Goal: Task Accomplishment & Management: Use online tool/utility

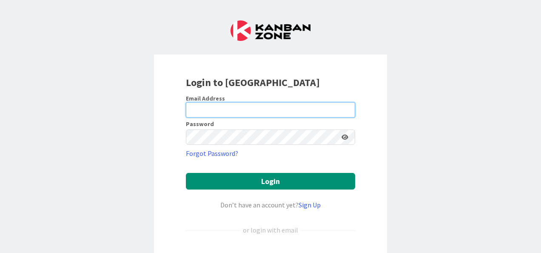
click at [213, 112] on input "email" at bounding box center [270, 109] width 169 height 15
type input "[PERSON_NAME][EMAIL_ADDRESS][PERSON_NAME][DOMAIN_NAME]"
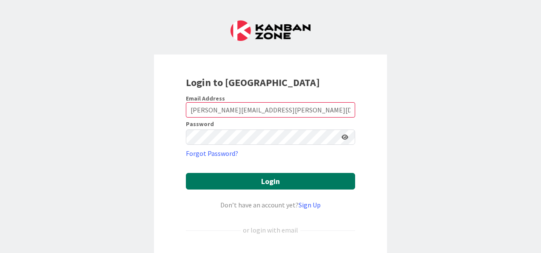
click at [228, 181] on button "Login" at bounding box center [270, 181] width 169 height 17
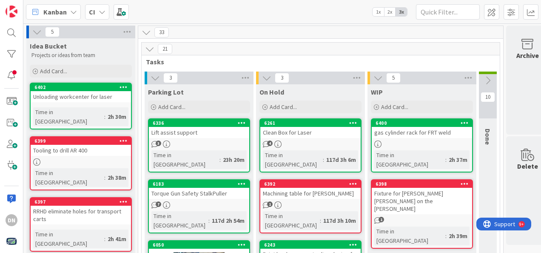
click at [100, 10] on icon at bounding box center [102, 12] width 7 height 7
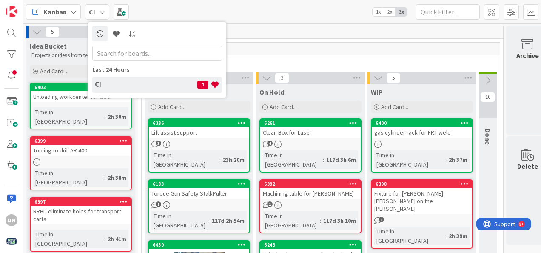
click at [105, 9] on div "CI" at bounding box center [97, 11] width 24 height 15
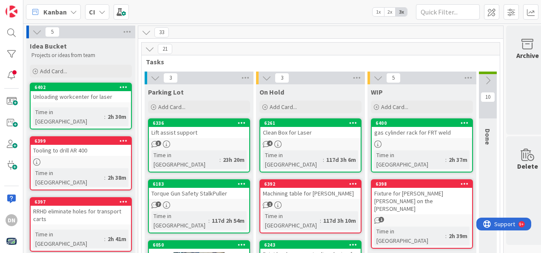
click at [148, 47] on icon at bounding box center [149, 48] width 9 height 9
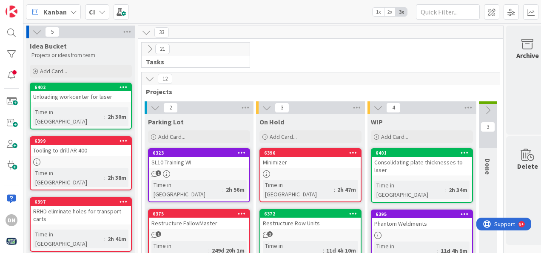
click at [147, 77] on icon at bounding box center [149, 78] width 9 height 9
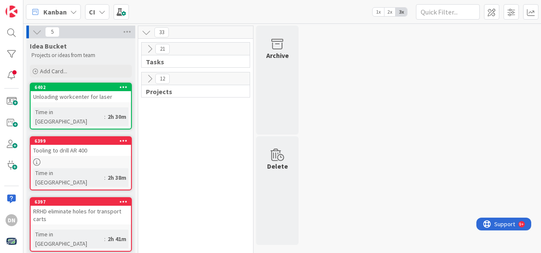
click at [147, 77] on icon at bounding box center [149, 78] width 9 height 9
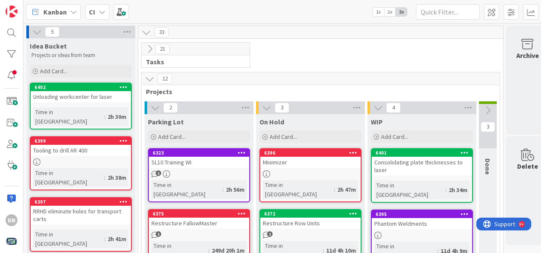
click at [148, 45] on icon at bounding box center [149, 48] width 9 height 9
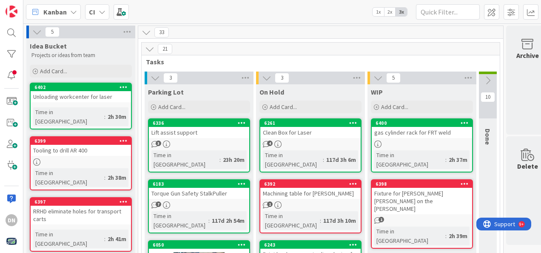
click at [492, 80] on icon at bounding box center [487, 80] width 9 height 9
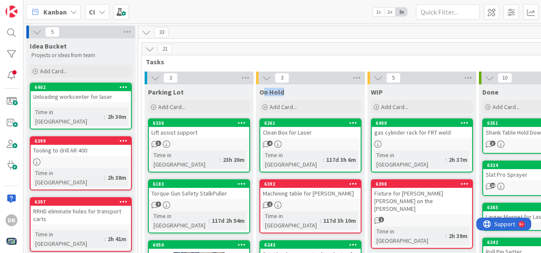
drag, startPoint x: 263, startPoint y: 92, endPoint x: 282, endPoint y: 92, distance: 19.1
click at [282, 92] on span "On Hold" at bounding box center [271, 92] width 25 height 9
click at [287, 91] on div "On Hold" at bounding box center [310, 92] width 102 height 9
click at [490, 81] on icon at bounding box center [489, 77] width 9 height 9
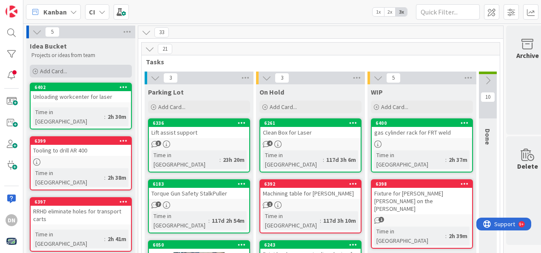
click at [47, 70] on span "Add Card..." at bounding box center [53, 71] width 27 height 8
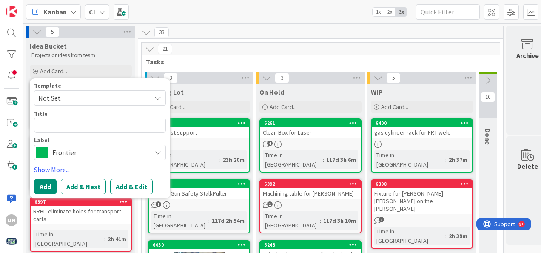
type textarea "x"
type textarea "S"
type textarea "x"
type textarea "Sm"
type textarea "x"
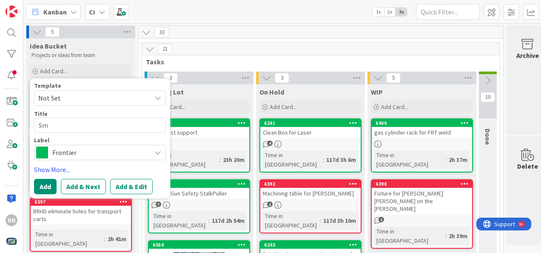
type textarea "Sma"
type textarea "x"
type textarea "Sm"
type textarea "x"
type textarea "S"
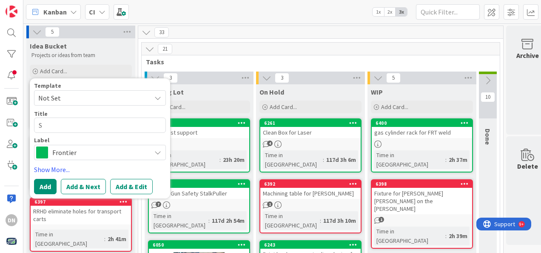
type textarea "x"
type textarea "Sa"
type textarea "x"
type textarea "[PERSON_NAME]"
type textarea "x"
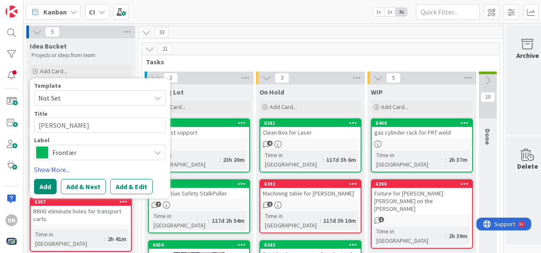
type textarea "Samp"
type textarea "x"
type textarea "Sampl"
type textarea "x"
type textarea "Sample"
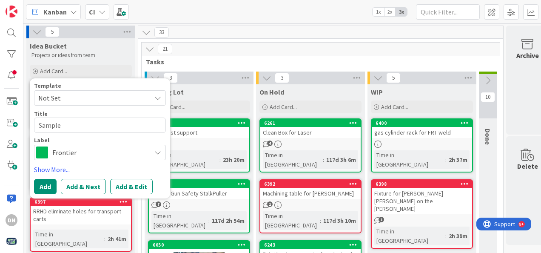
type textarea "x"
type textarea "Sample"
type textarea "x"
type textarea "Sample P"
type textarea "x"
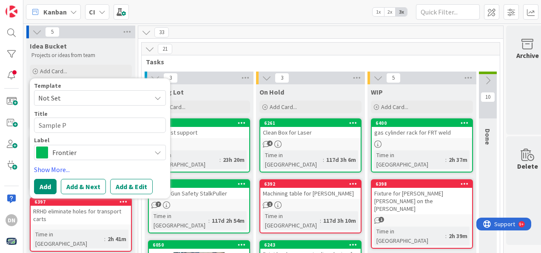
type textarea "Sample Pr"
type textarea "x"
type textarea "Sample Pro"
type textarea "x"
type textarea "Sample Proe"
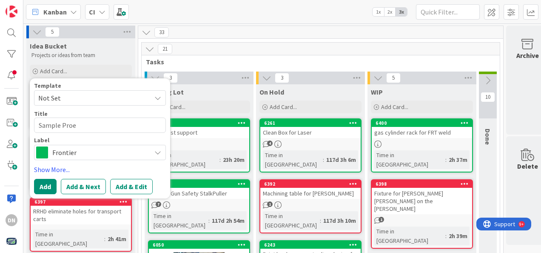
type textarea "x"
type textarea "Sample Proej"
type textarea "x"
type textarea "Sample Proejc"
type textarea "x"
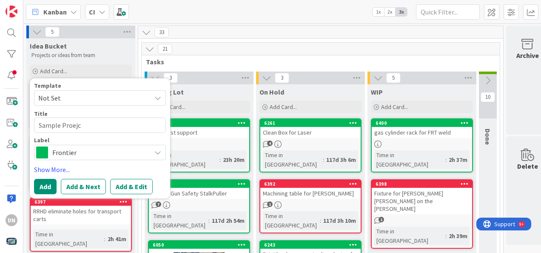
type textarea "Sample Proej"
type textarea "x"
type textarea "Sample Proe"
type textarea "x"
type textarea "Sample Proej"
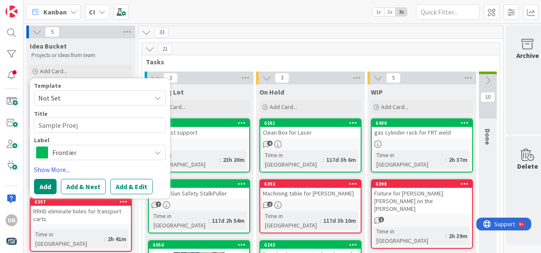
type textarea "x"
type textarea "Sample Proe"
type textarea "x"
type textarea "Sample Pro"
type textarea "x"
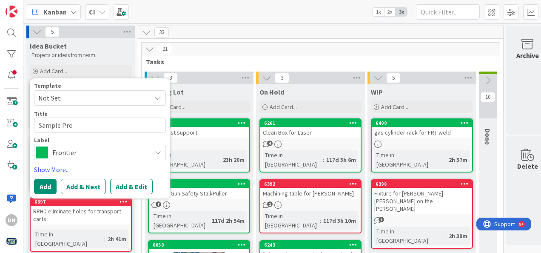
type textarea "Sample Proj"
type textarea "x"
type textarea "Sample Proje"
type textarea "x"
type textarea "Sample Projec"
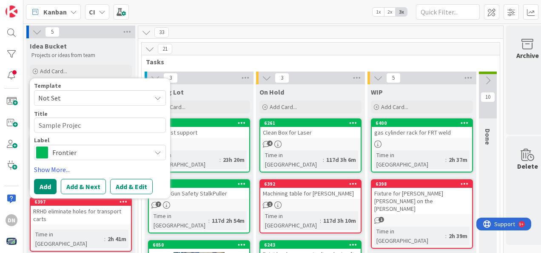
type textarea "x"
type textarea "Sample Project"
click at [150, 151] on div "Frontier" at bounding box center [100, 152] width 132 height 15
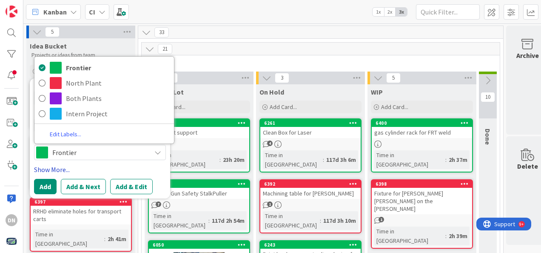
click at [124, 164] on link "Show More..." at bounding box center [100, 169] width 132 height 10
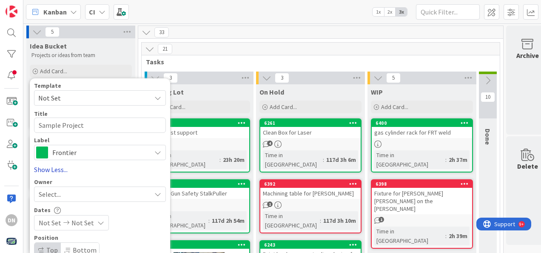
drag, startPoint x: 110, startPoint y: 171, endPoint x: 79, endPoint y: 167, distance: 31.3
click at [107, 170] on link "Show Less..." at bounding box center [100, 169] width 132 height 10
type textarea "x"
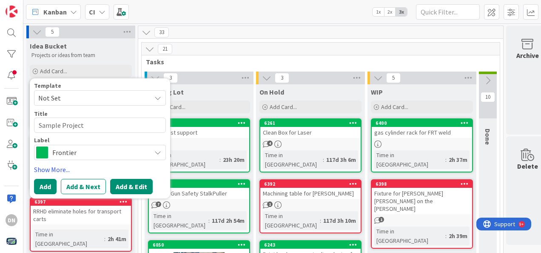
click at [132, 185] on button "Add & Edit" at bounding box center [131, 186] width 43 height 15
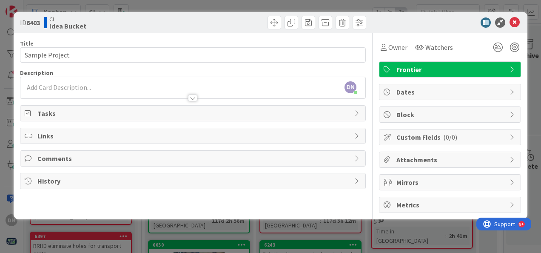
click at [54, 89] on div at bounding box center [192, 93] width 345 height 9
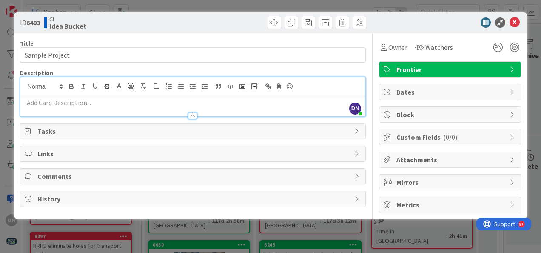
click at [85, 104] on p at bounding box center [193, 103] width 336 height 10
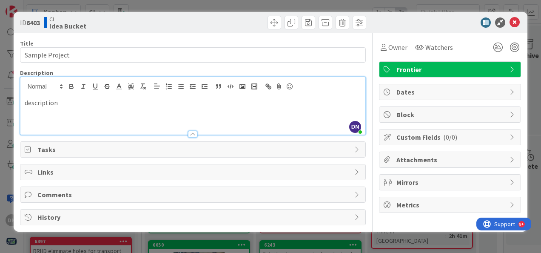
click at [532, 133] on div "ID 6403 CI Idea Bucket Title 14 / 128 Sample Project Description DN [PERSON_NAM…" at bounding box center [270, 126] width 541 height 253
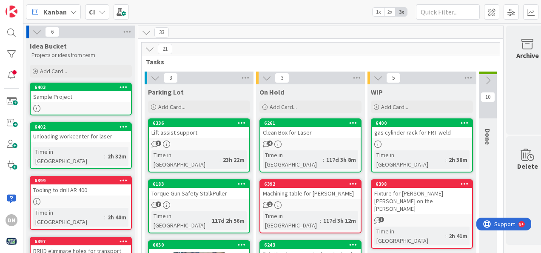
click at [81, 100] on div "Sample Project" at bounding box center [81, 96] width 100 height 11
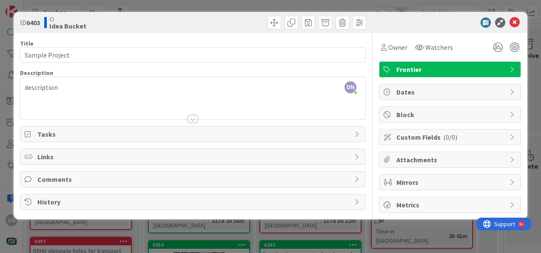
click at [238, 183] on span "Comments" at bounding box center [193, 179] width 313 height 10
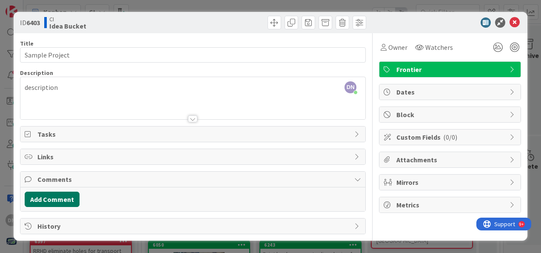
click at [57, 200] on button "Add Comment" at bounding box center [52, 198] width 55 height 15
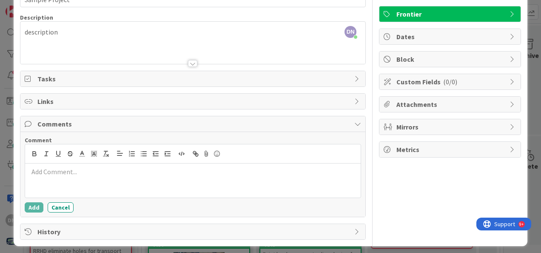
scroll to position [60, 0]
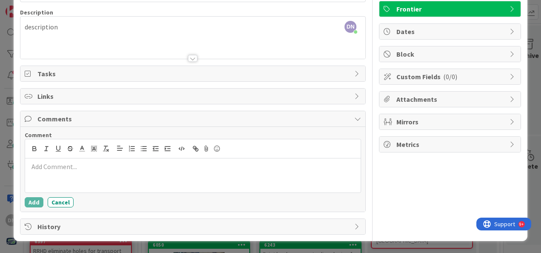
click at [106, 162] on div at bounding box center [193, 175] width 336 height 34
click at [37, 205] on button "Add" at bounding box center [34, 202] width 19 height 10
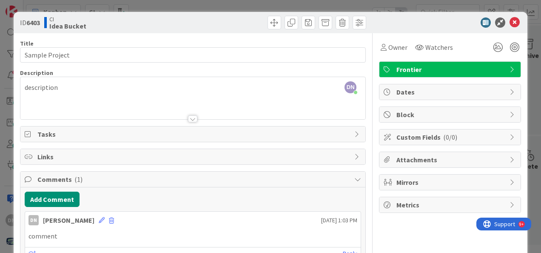
scroll to position [52, 0]
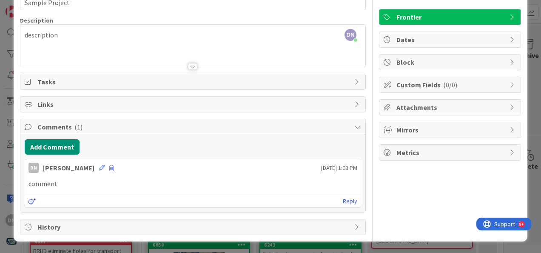
drag, startPoint x: 299, startPoint y: 162, endPoint x: 361, endPoint y: 171, distance: 62.7
click at [361, 171] on div "Title 14 / 128 Sample Project Description DN [PERSON_NAME] just joined descript…" at bounding box center [270, 108] width 501 height 254
click at [482, 111] on span "Attachments" at bounding box center [450, 107] width 109 height 10
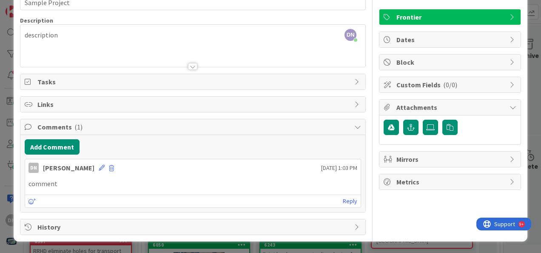
click at [525, 89] on div "ID 6403 CI Idea Bucket Title 14 / 128 Sample Project Description DN [PERSON_NAM…" at bounding box center [270, 126] width 541 height 253
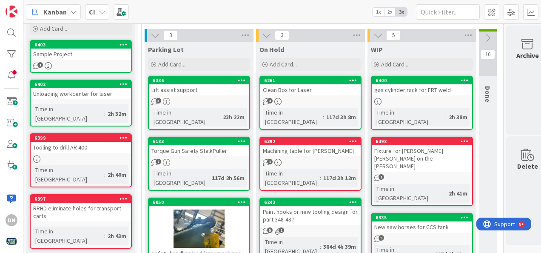
click at [236, 209] on div at bounding box center [199, 228] width 100 height 38
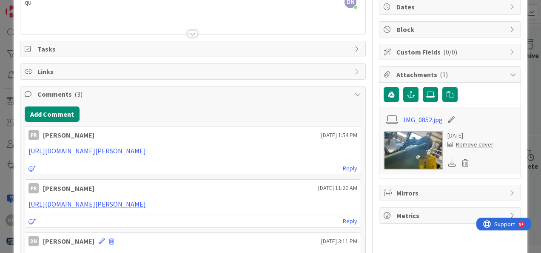
click at [522, 27] on div "ID 6050 CI Parking Lot Title 34 / 128 Safety handling bedlister machines Descri…" at bounding box center [270, 126] width 541 height 253
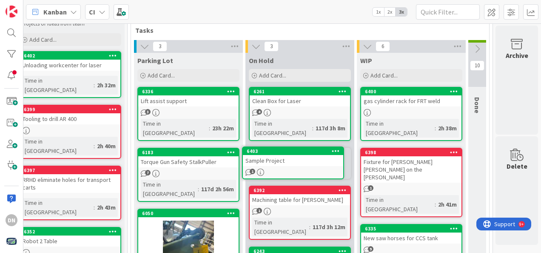
scroll to position [46, 17]
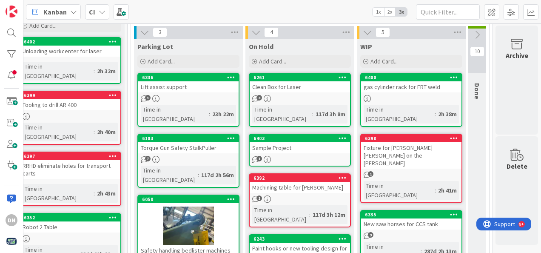
click at [339, 135] on icon at bounding box center [342, 138] width 8 height 6
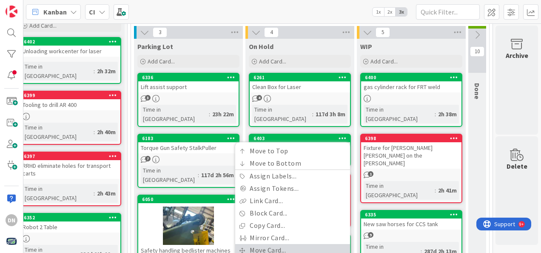
scroll to position [131, 17]
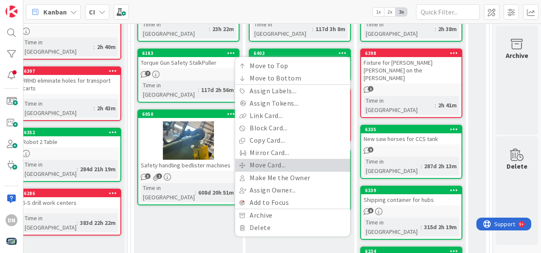
click at [295, 159] on link "Move Card..." at bounding box center [292, 165] width 115 height 12
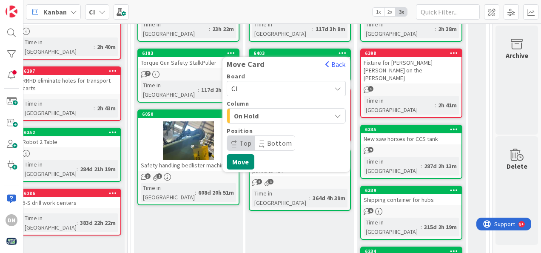
click at [281, 110] on span "On Hold" at bounding box center [266, 115] width 64 height 11
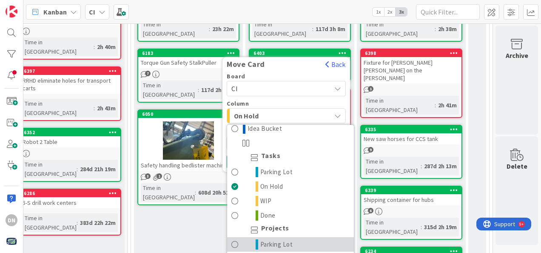
scroll to position [11, 0]
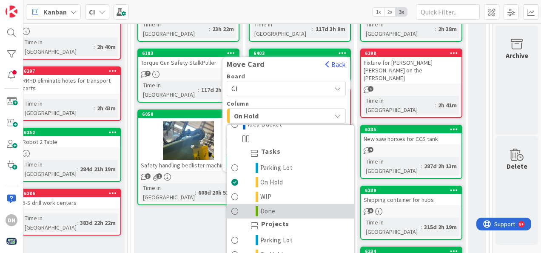
click at [234, 204] on link "Done" at bounding box center [290, 211] width 127 height 14
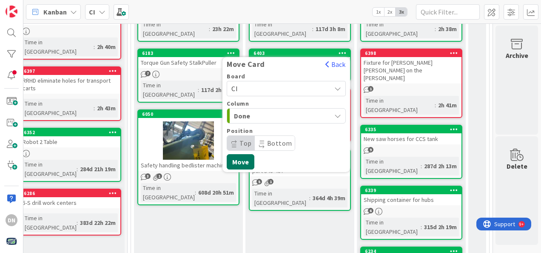
click at [239, 154] on button "Move" at bounding box center [241, 161] width 28 height 15
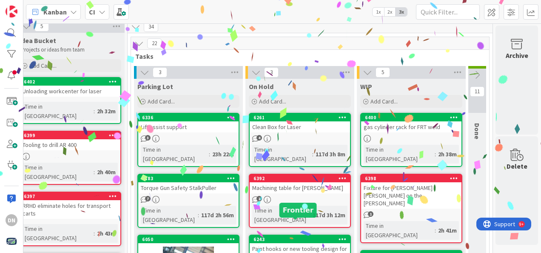
scroll to position [3, 17]
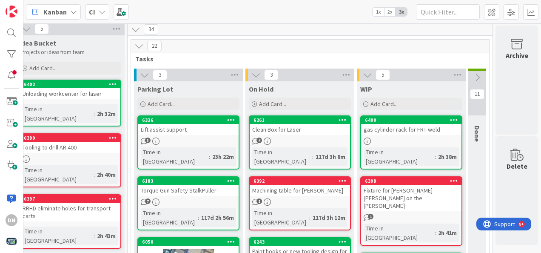
click at [472, 73] on icon at bounding box center [476, 77] width 9 height 9
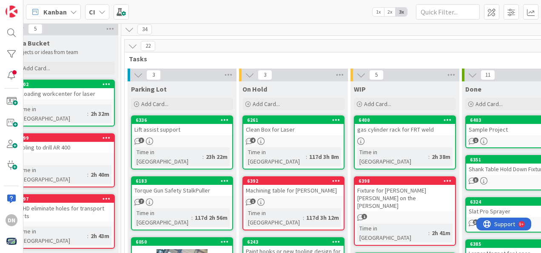
click at [472, 81] on div "Done" at bounding box center [516, 87] width 109 height 12
click at [472, 79] on icon at bounding box center [472, 74] width 9 height 9
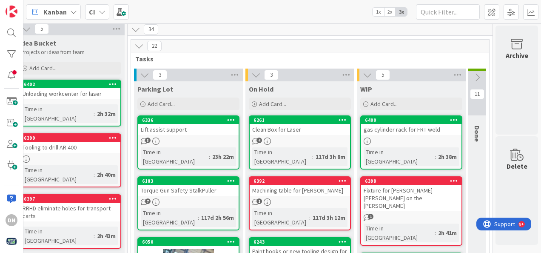
click at [469, 82] on button at bounding box center [477, 77] width 18 height 13
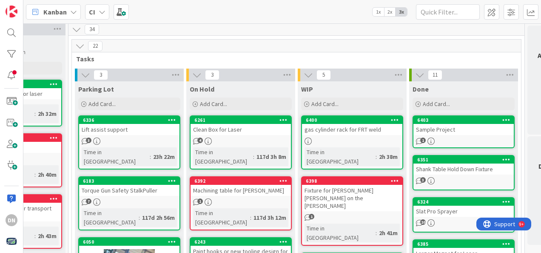
scroll to position [3, 108]
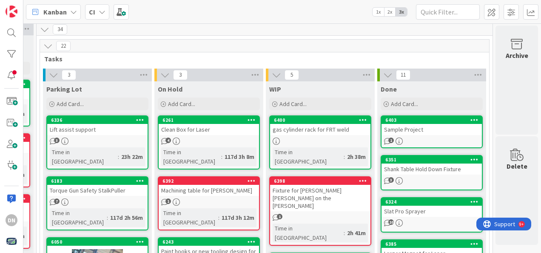
click at [471, 119] on icon at bounding box center [474, 120] width 8 height 6
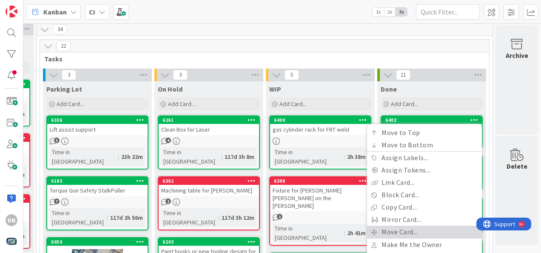
scroll to position [46, 108]
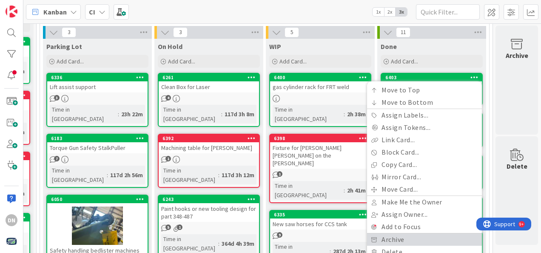
click at [407, 237] on link "Archive" at bounding box center [424, 239] width 115 height 12
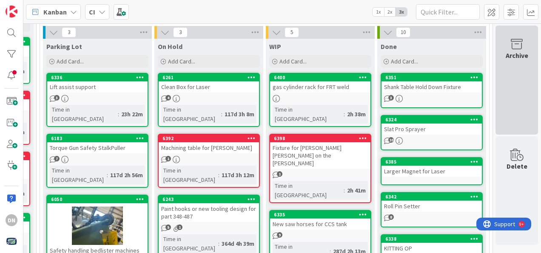
click at [513, 54] on div "Archive" at bounding box center [517, 55] width 23 height 10
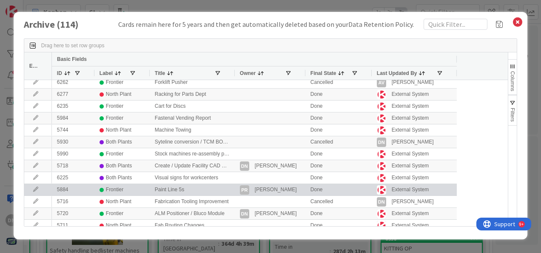
scroll to position [0, 0]
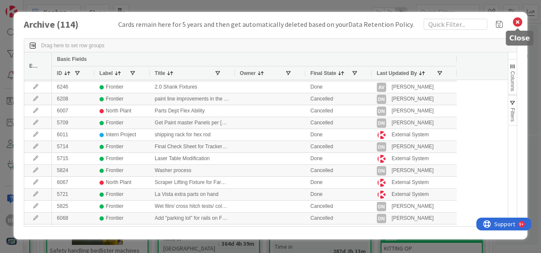
click at [518, 20] on icon at bounding box center [517, 22] width 11 height 12
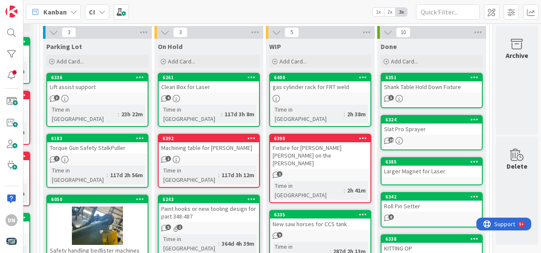
click at [383, 29] on icon at bounding box center [387, 32] width 9 height 9
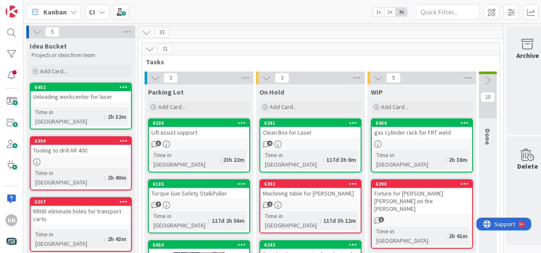
click at [102, 14] on icon at bounding box center [102, 12] width 7 height 7
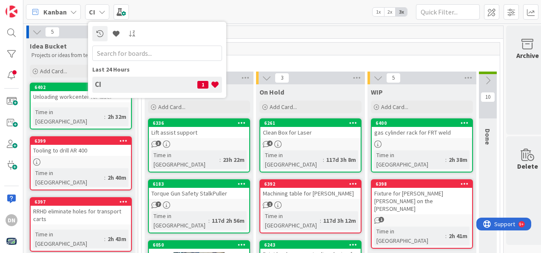
click at [76, 10] on icon at bounding box center [73, 12] width 7 height 7
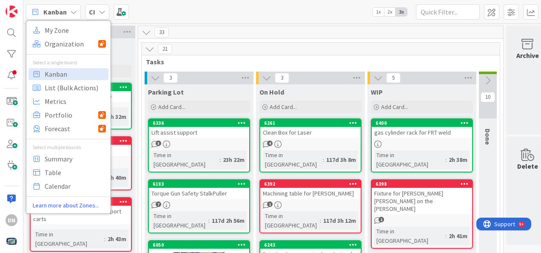
click at [76, 10] on icon at bounding box center [73, 12] width 7 height 7
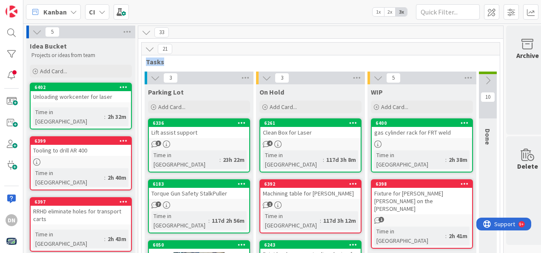
drag, startPoint x: 147, startPoint y: 59, endPoint x: 165, endPoint y: 64, distance: 19.0
click at [165, 64] on span "Tasks" at bounding box center [317, 61] width 343 height 9
click at [224, 65] on span "Tasks" at bounding box center [317, 61] width 343 height 9
click at [125, 12] on span at bounding box center [121, 11] width 15 height 15
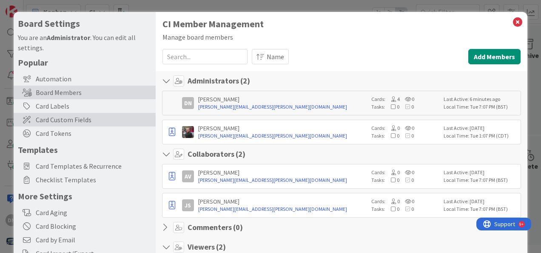
click at [90, 122] on span "Card Custom Fields" at bounding box center [94, 119] width 116 height 10
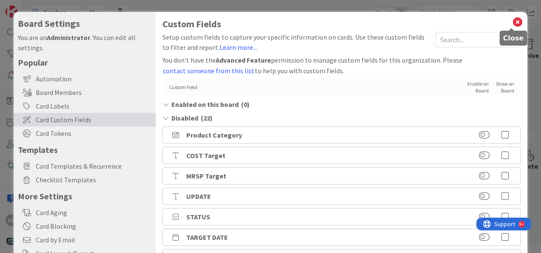
click at [512, 19] on icon at bounding box center [517, 22] width 11 height 12
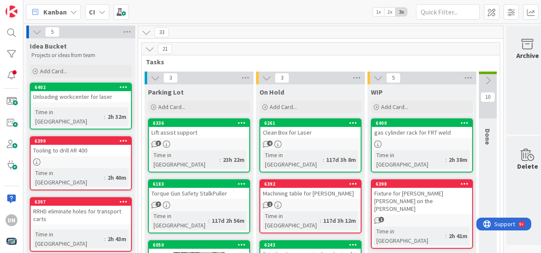
click at [192, 140] on div "6336 Lift assist support 3 Time in [GEOGRAPHIC_DATA] : 23h 22m" at bounding box center [199, 145] width 102 height 54
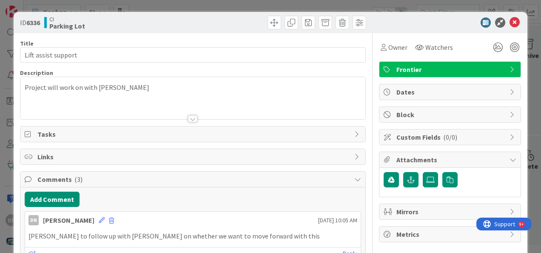
click at [78, 130] on span "Tasks" at bounding box center [193, 134] width 313 height 10
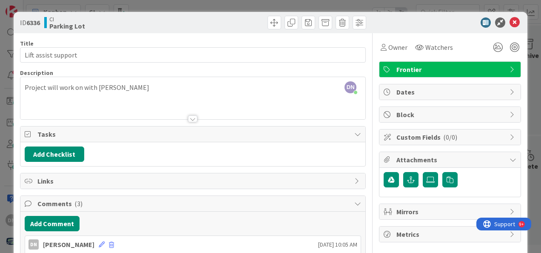
click at [119, 128] on div "Tasks" at bounding box center [192, 134] width 345 height 16
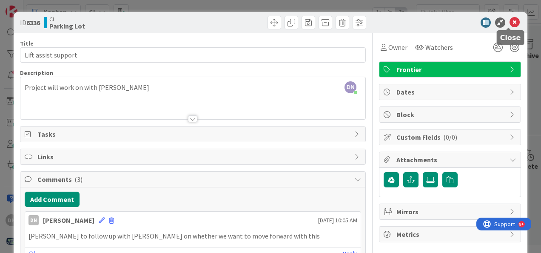
click at [509, 18] on icon at bounding box center [514, 22] width 10 height 10
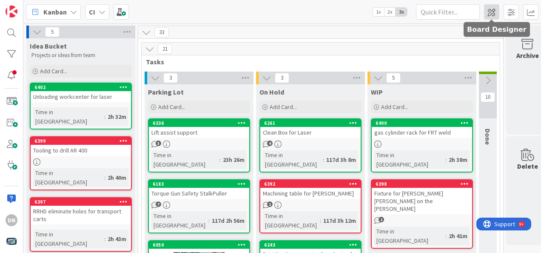
click at [487, 11] on span at bounding box center [491, 11] width 15 height 15
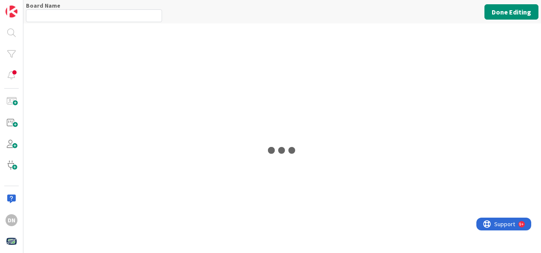
type input "CI"
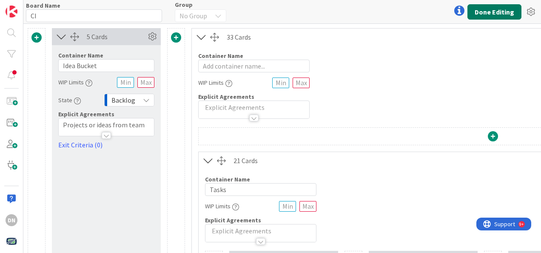
click at [492, 14] on button "Done Editing" at bounding box center [494, 11] width 54 height 15
